Goal: Task Accomplishment & Management: Complete application form

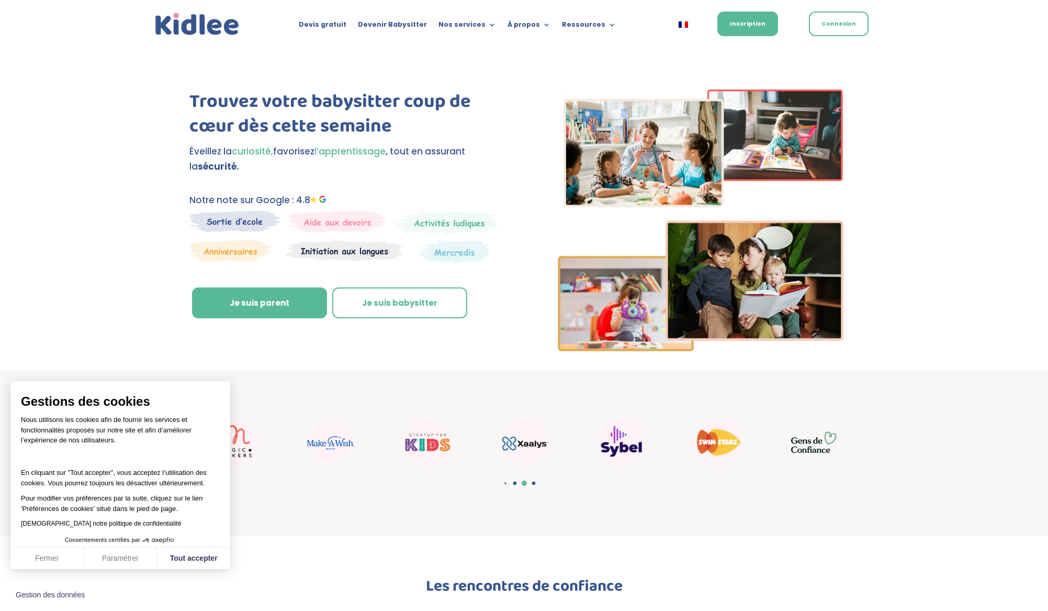
click at [242, 220] on img at bounding box center [235, 220] width 92 height 21
click at [256, 304] on link "Je suis parent" at bounding box center [259, 302] width 135 height 31
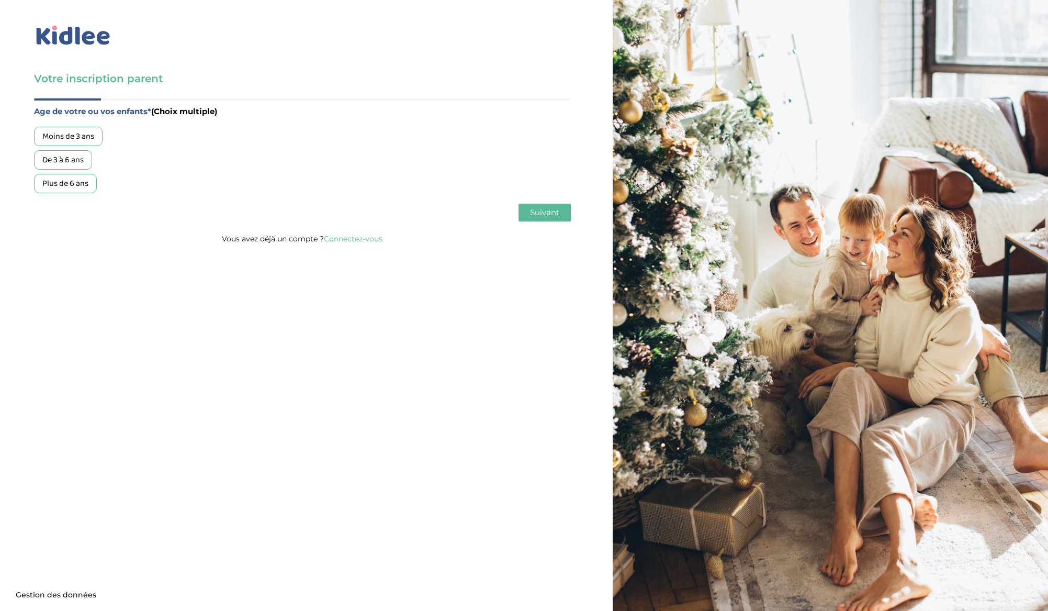
click at [79, 188] on div "Plus de 6 ans" at bounding box center [65, 183] width 63 height 19
click at [531, 222] on div "Age de votre ou vos enfants* (Choix multiple) Moins de 3 ans De 3 à 6 ans Plus …" at bounding box center [302, 164] width 537 height 133
click at [531, 217] on span "Suivant" at bounding box center [544, 212] width 29 height 10
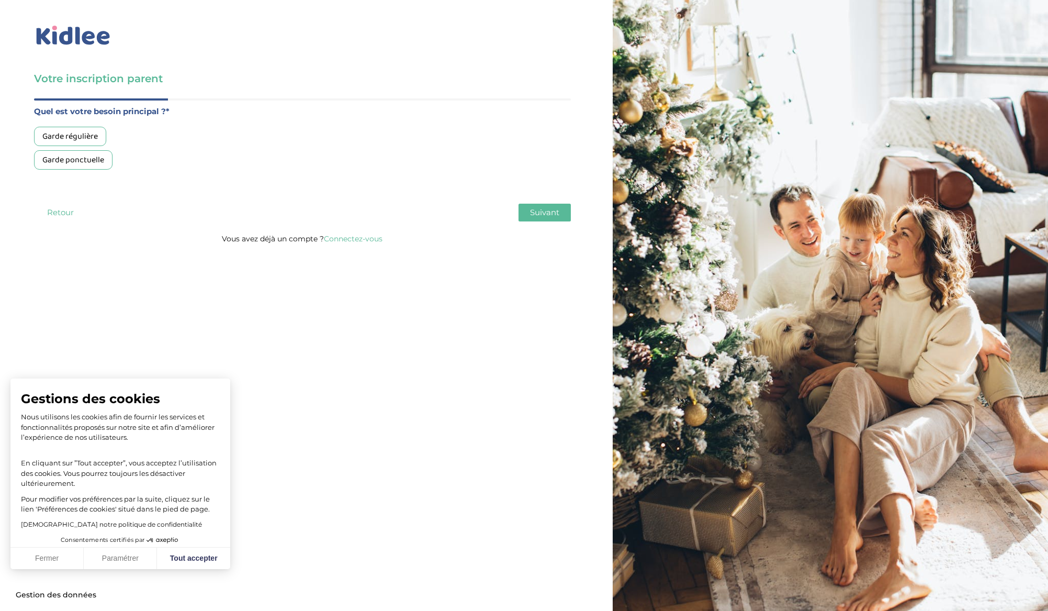
click at [80, 139] on div "Garde régulière" at bounding box center [70, 136] width 72 height 19
click at [86, 161] on div "Garde ponctuelle" at bounding box center [73, 159] width 79 height 19
click at [88, 134] on div "Garde régulière" at bounding box center [70, 136] width 72 height 19
click at [550, 215] on span "Suivant" at bounding box center [544, 212] width 29 height 10
click at [80, 136] on div "Moins de 30h/mois" at bounding box center [75, 136] width 83 height 19
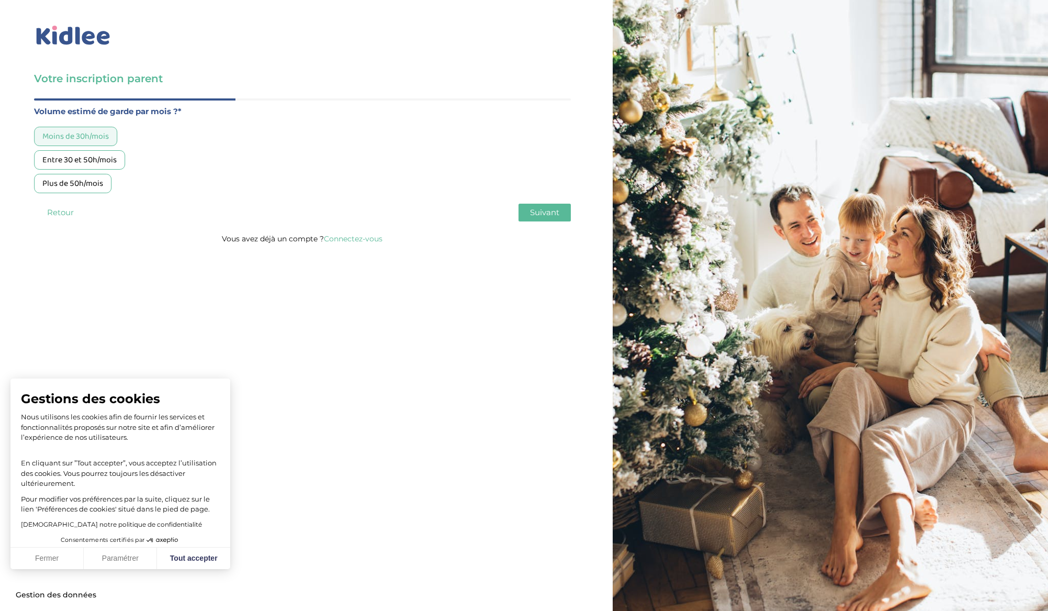
click at [548, 216] on span "Suivant" at bounding box center [544, 212] width 29 height 10
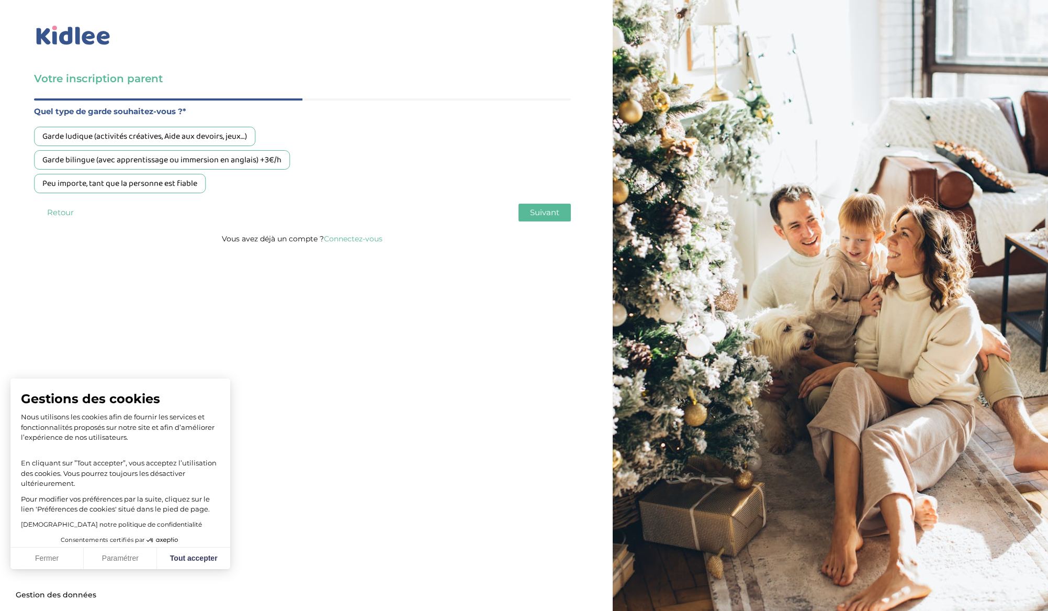
click at [129, 176] on div "Peu importe, tant que la personne est fiable" at bounding box center [120, 183] width 172 height 19
click at [548, 210] on span "Suivant" at bounding box center [544, 212] width 29 height 10
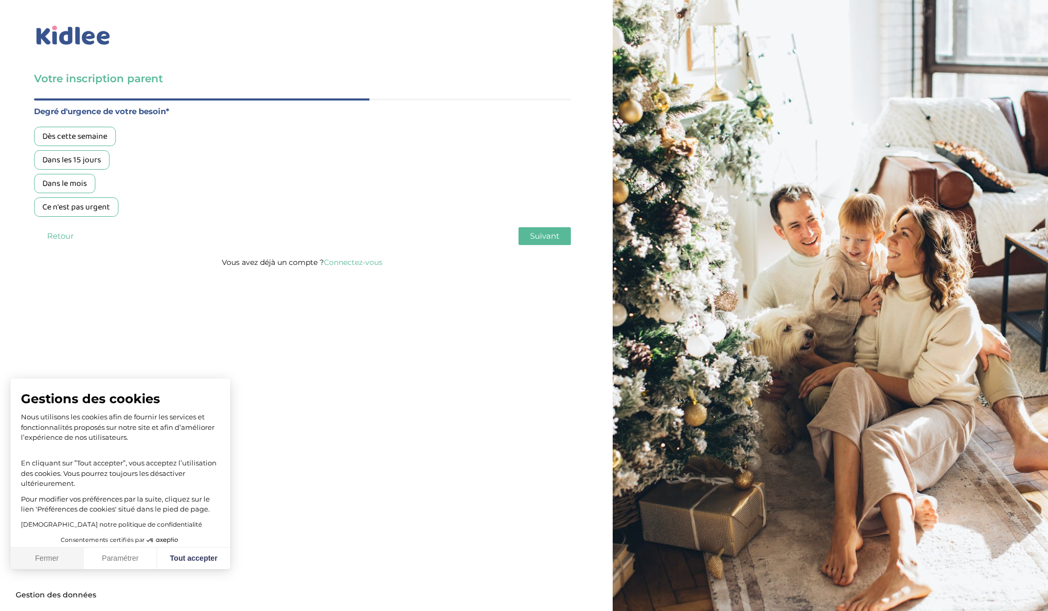
click at [39, 557] on button "Fermer" at bounding box center [46, 558] width 73 height 22
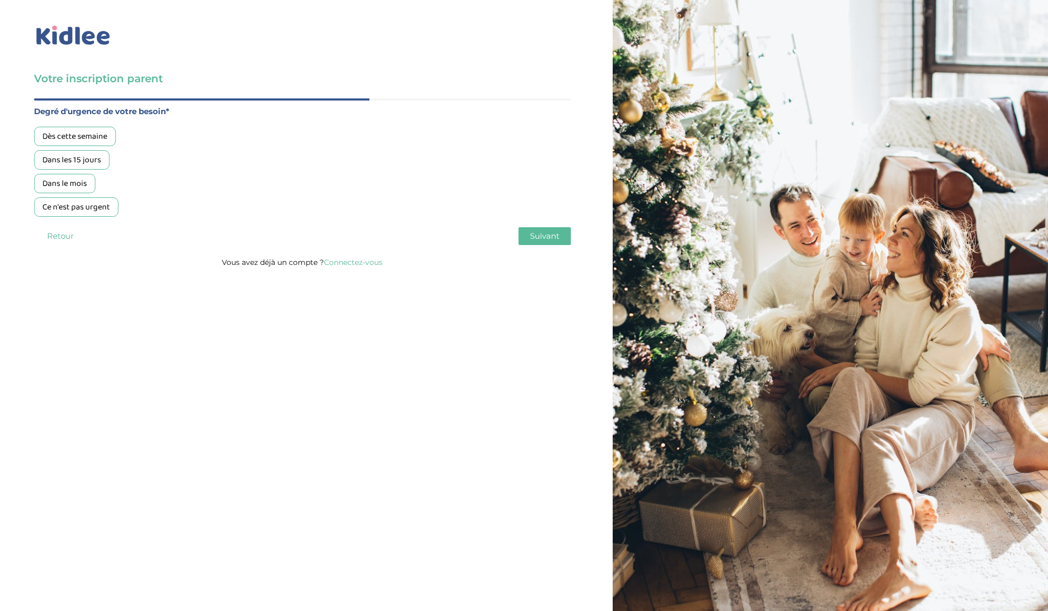
click at [84, 163] on div "Dans les 15 jours" at bounding box center [71, 159] width 75 height 19
click at [535, 233] on span "Suivant" at bounding box center [544, 236] width 29 height 10
click at [88, 131] on div "Oui, via une agence" at bounding box center [76, 136] width 85 height 19
click at [534, 237] on span "Suivant" at bounding box center [544, 236] width 29 height 10
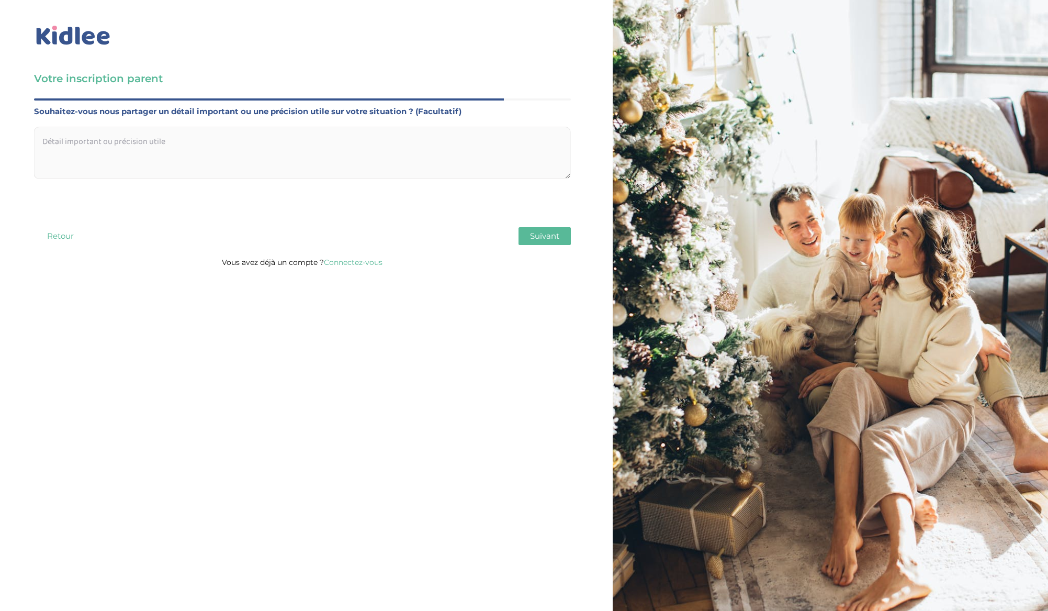
click at [362, 150] on textarea at bounding box center [302, 153] width 537 height 52
type textarea "Non"
click at [552, 236] on span "Suivant" at bounding box center [544, 236] width 29 height 10
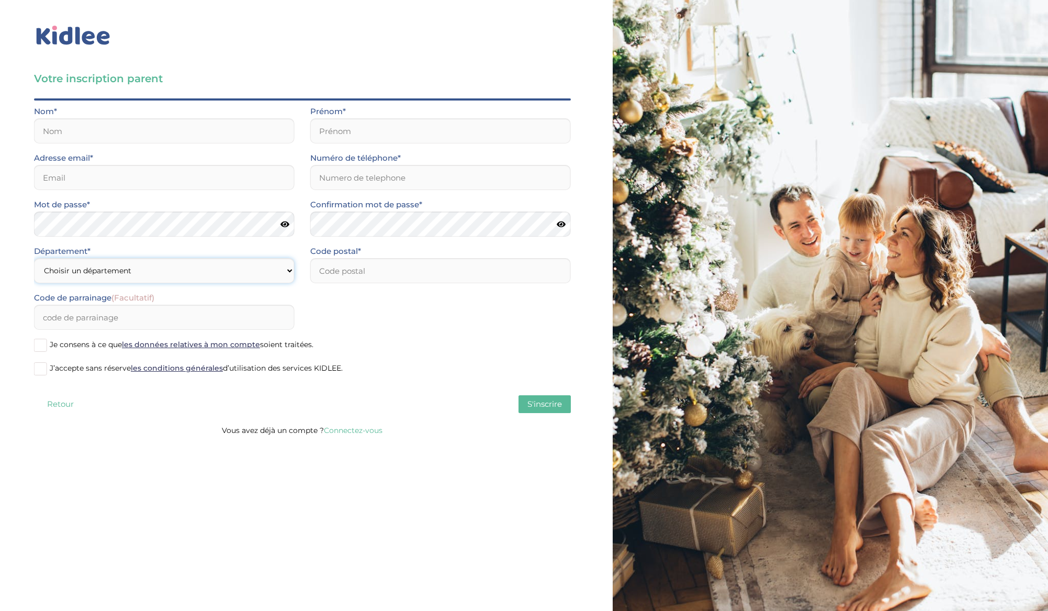
click at [286, 266] on select "Choisir un département Paris (75) Hauts-de-Seine (92) Yvelines (78) Val-de-Marn…" at bounding box center [164, 270] width 261 height 25
select select "92"
click at [80, 128] on input "text" at bounding box center [164, 130] width 261 height 25
type input "MOUSTAPHA"
type input "Djedidath"
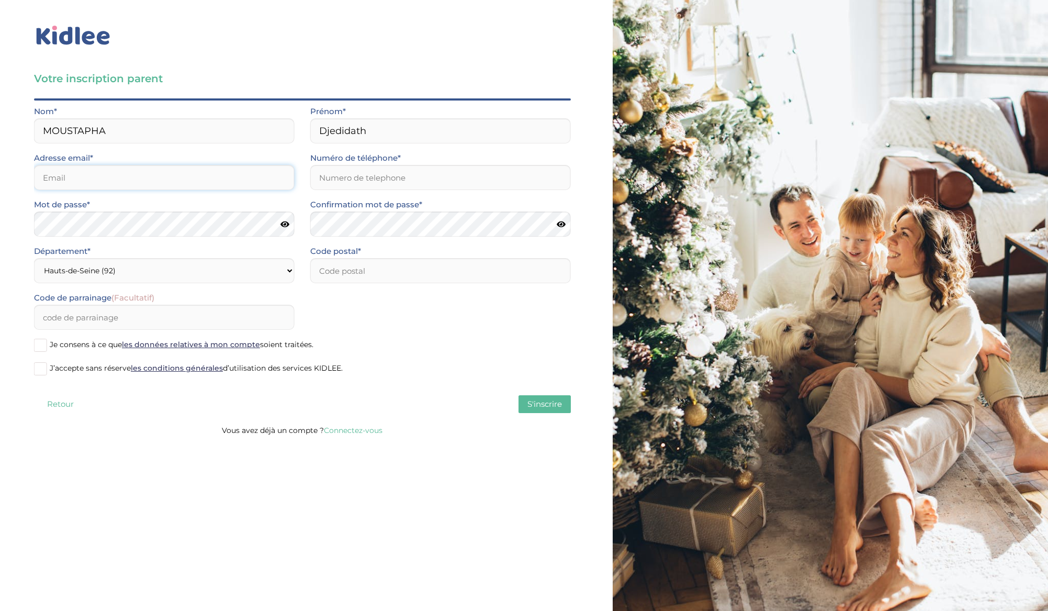
type input "mdjedidath@gmail.com"
type input "0632780452"
type input "95160"
click at [285, 223] on icon at bounding box center [285, 224] width 9 height 8
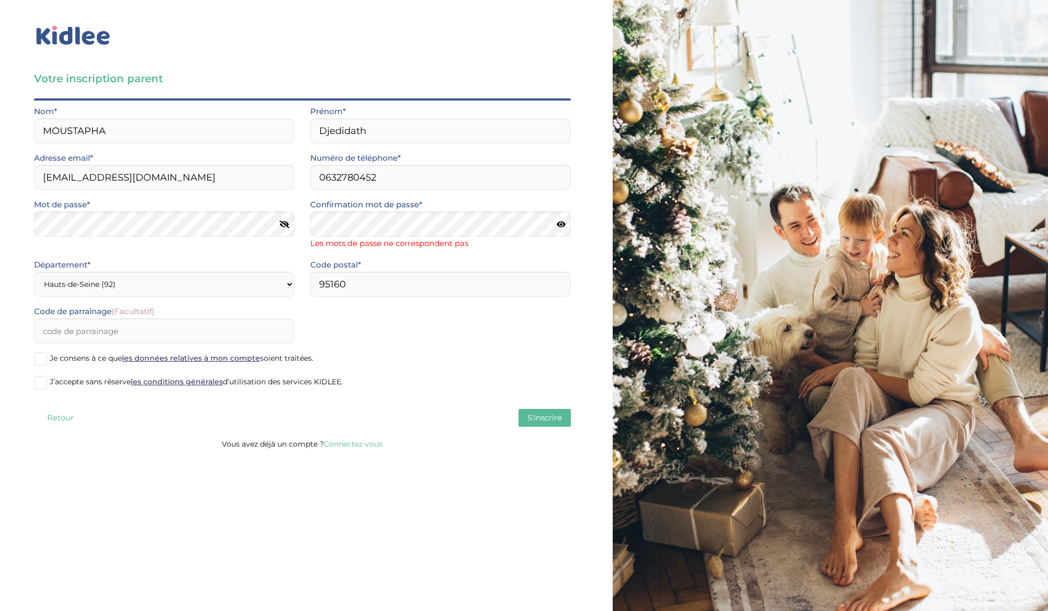
drag, startPoint x: 285, startPoint y: 223, endPoint x: 296, endPoint y: 222, distance: 11.1
click at [285, 223] on icon at bounding box center [284, 224] width 10 height 8
click at [557, 222] on icon at bounding box center [561, 224] width 9 height 8
click at [558, 223] on icon at bounding box center [561, 224] width 10 height 8
click at [41, 360] on span at bounding box center [40, 358] width 13 height 13
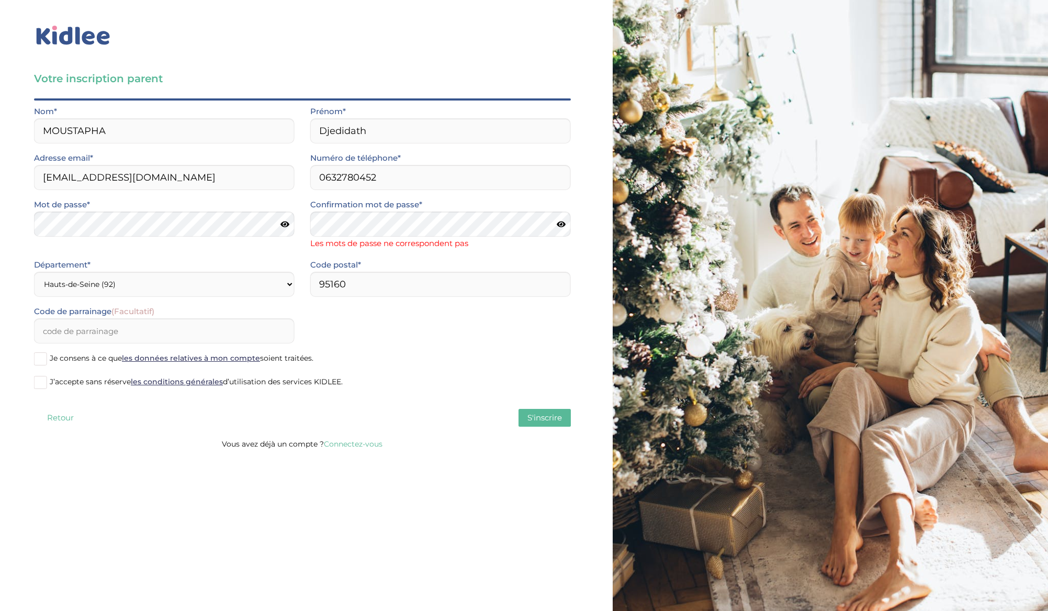
click at [0, 0] on input "Je consens à ce que les données relatives à mon compte soient traitées." at bounding box center [0, 0] width 0 height 0
click at [42, 386] on span at bounding box center [40, 382] width 13 height 13
click at [0, 0] on input "J’accepte sans réserve les conditions générales d’utilisation des services KIDL…" at bounding box center [0, 0] width 0 height 0
click at [542, 420] on span "S'inscrire" at bounding box center [545, 417] width 35 height 10
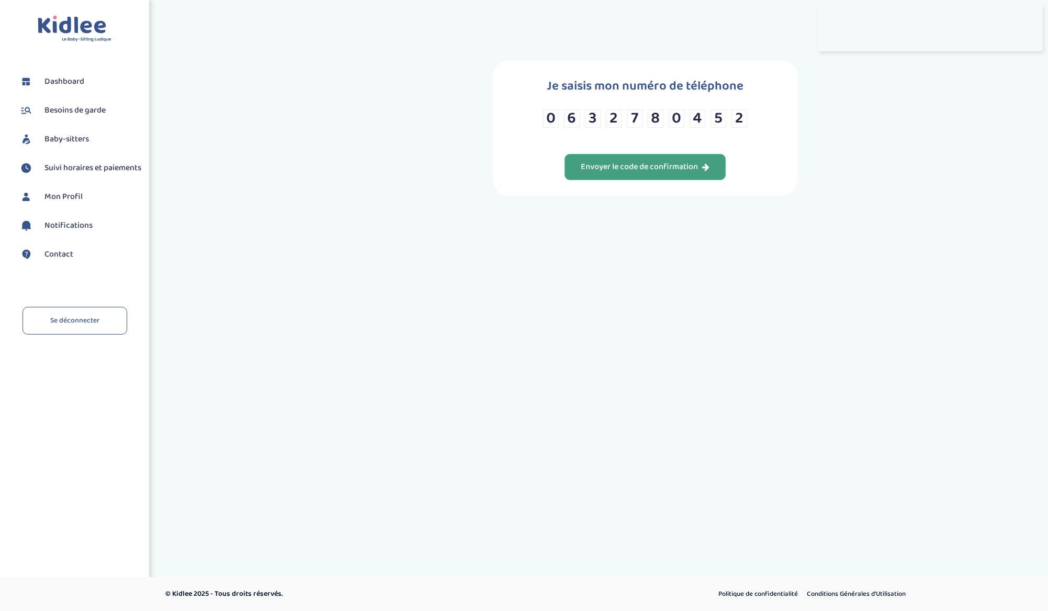
click at [638, 169] on div "Envoyer le code de confirmation" at bounding box center [645, 167] width 129 height 12
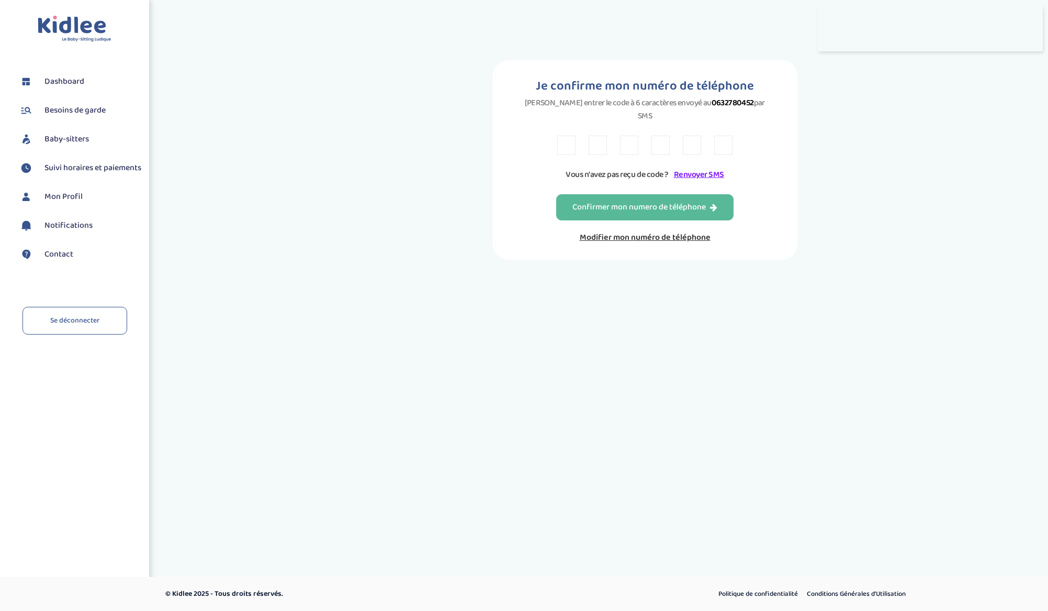
click at [567, 136] on input "text" at bounding box center [566, 145] width 18 height 19
type input "X"
type input "T"
type input "E"
type input "T"
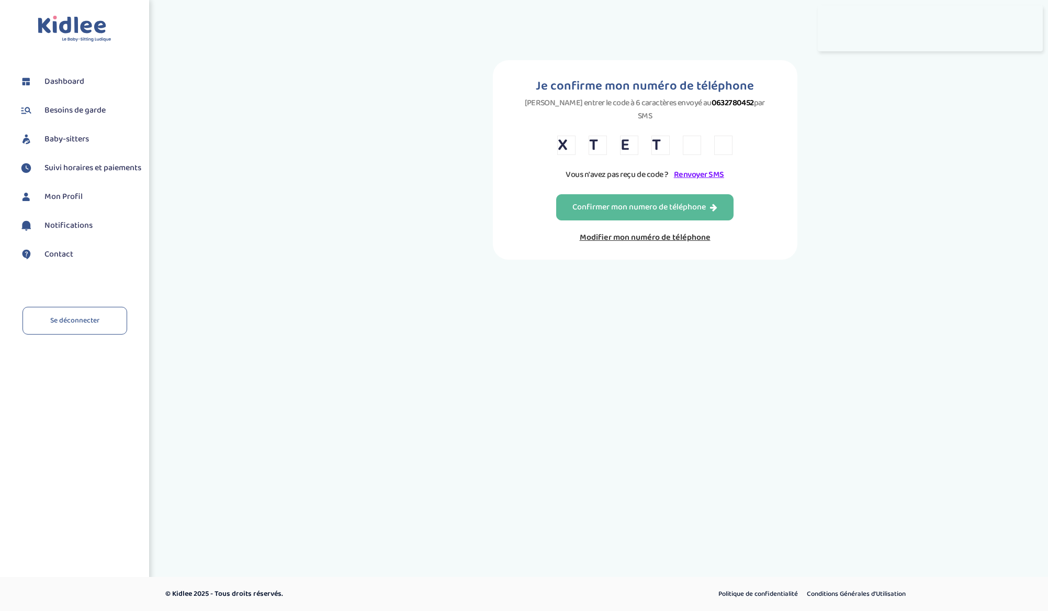
type input "5"
type input "8"
click at [630, 201] on div "Confirmer mon numero de téléphone" at bounding box center [645, 207] width 145 height 12
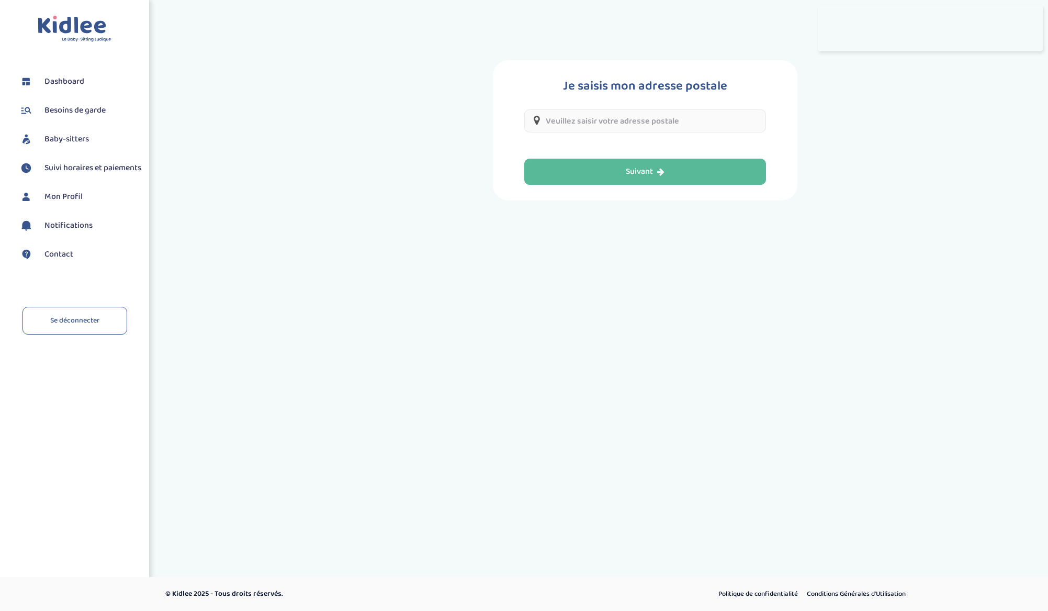
click at [630, 189] on div "Je saisis mon adresse postale Suivant" at bounding box center [645, 130] width 305 height 140
click at [706, 128] on input "text" at bounding box center [645, 120] width 242 height 23
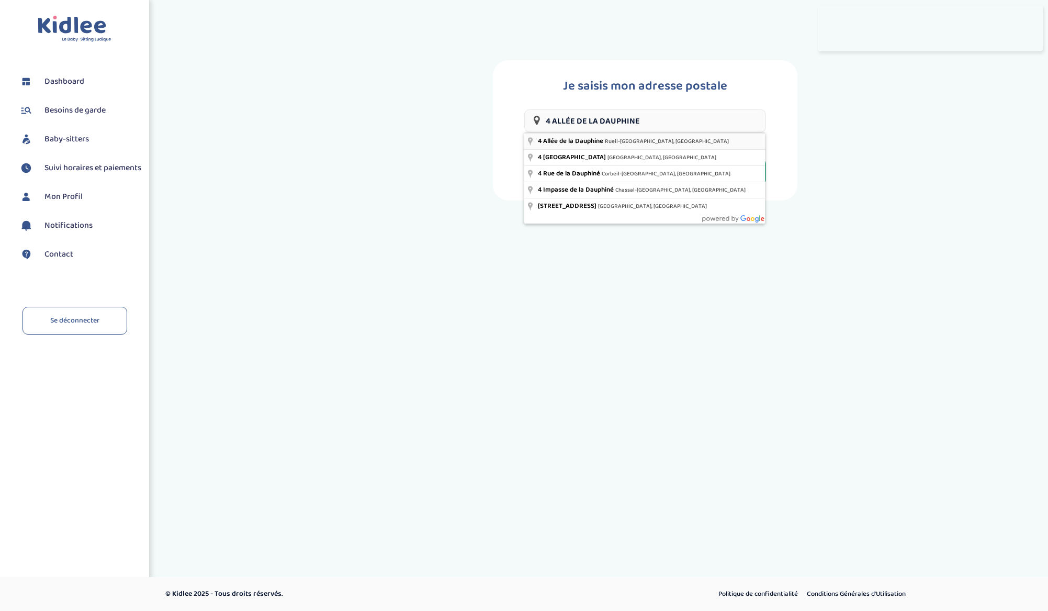
type input "4 Allée de la Dauphine, Rueil-Malmaison, France"
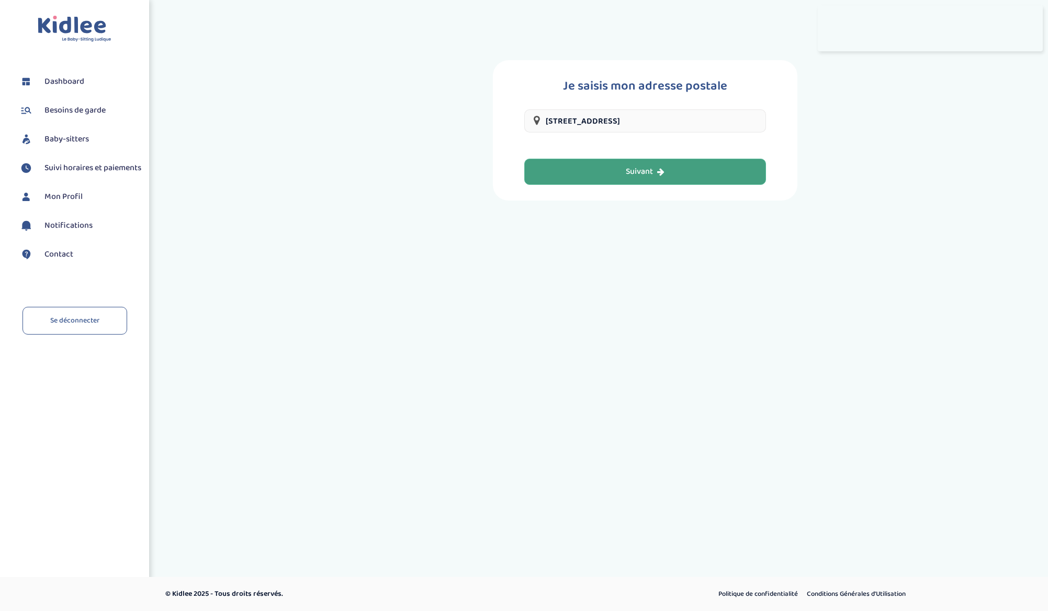
click at [641, 182] on button "Suivant" at bounding box center [645, 172] width 242 height 26
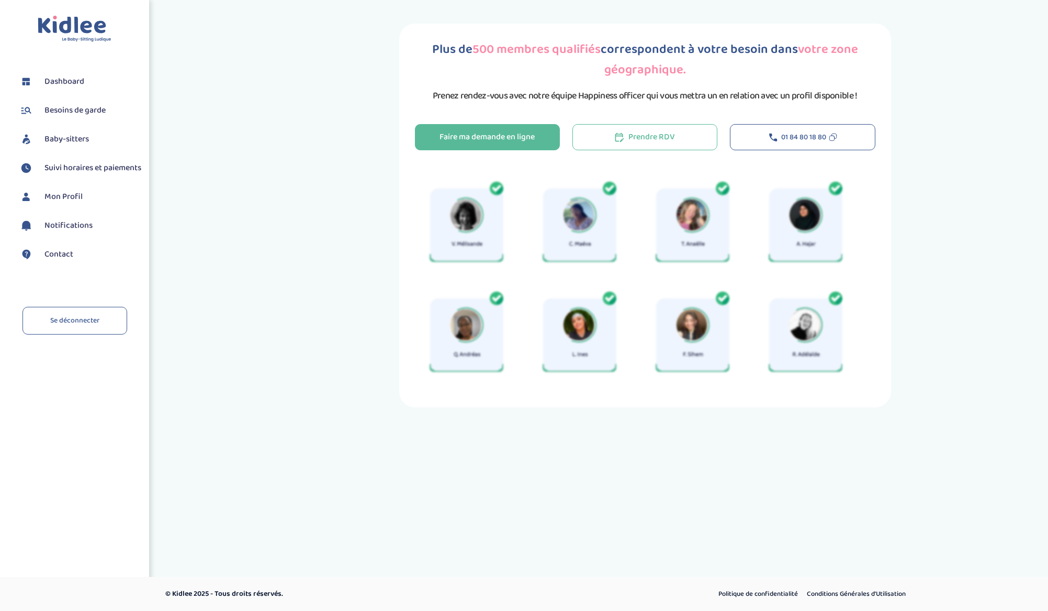
click at [75, 138] on span "Baby-sitters" at bounding box center [66, 139] width 44 height 13
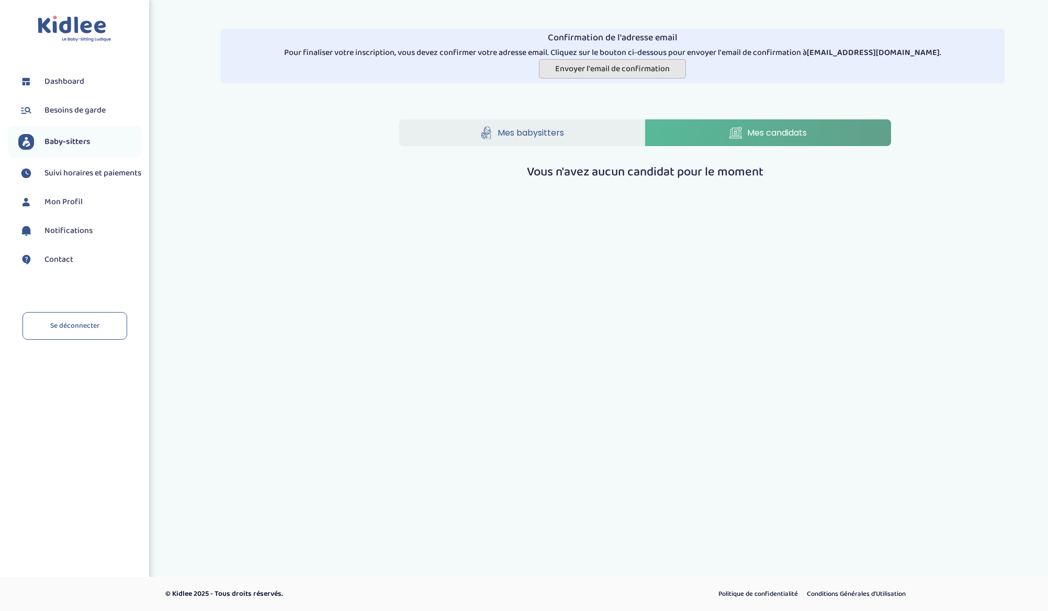
click at [612, 68] on span "Envoyer l'email de confirmation" at bounding box center [612, 68] width 115 height 13
